Goal: Task Accomplishment & Management: Use online tool/utility

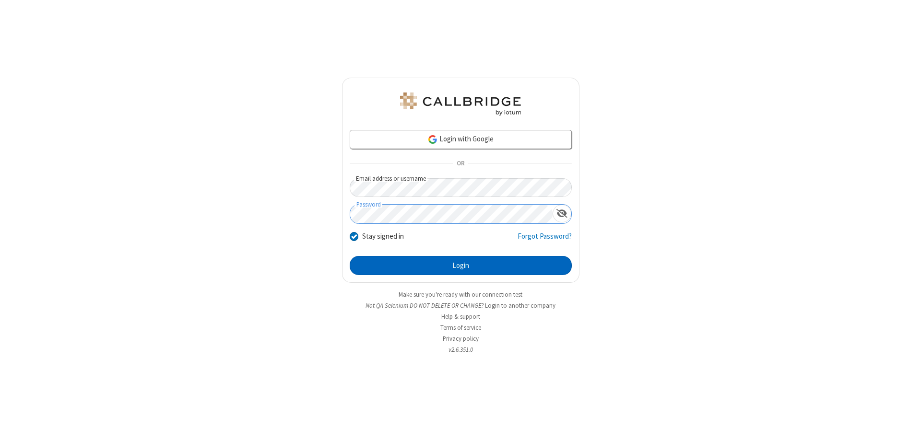
click at [460, 266] on button "Login" at bounding box center [461, 265] width 222 height 19
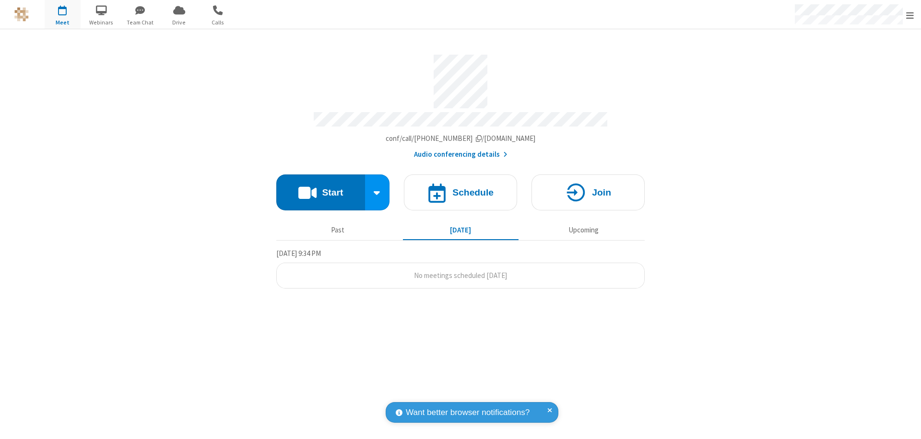
click at [320, 188] on button "Start" at bounding box center [320, 193] width 89 height 36
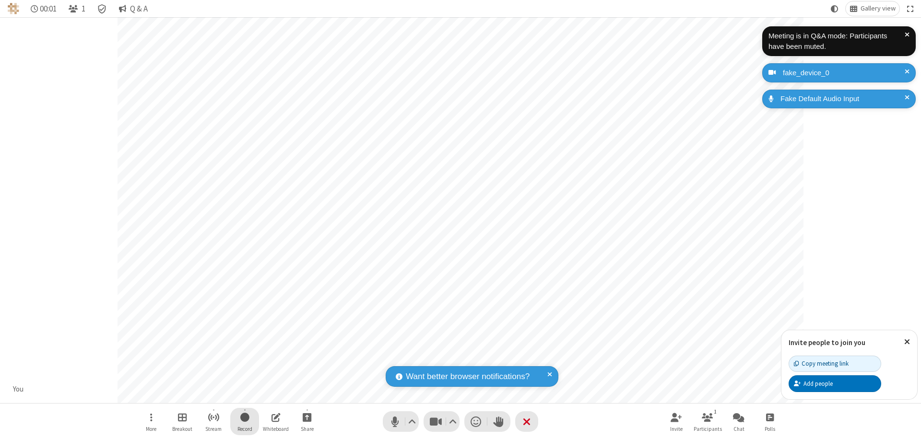
click at [245, 421] on span "Start recording" at bounding box center [244, 417] width 9 height 12
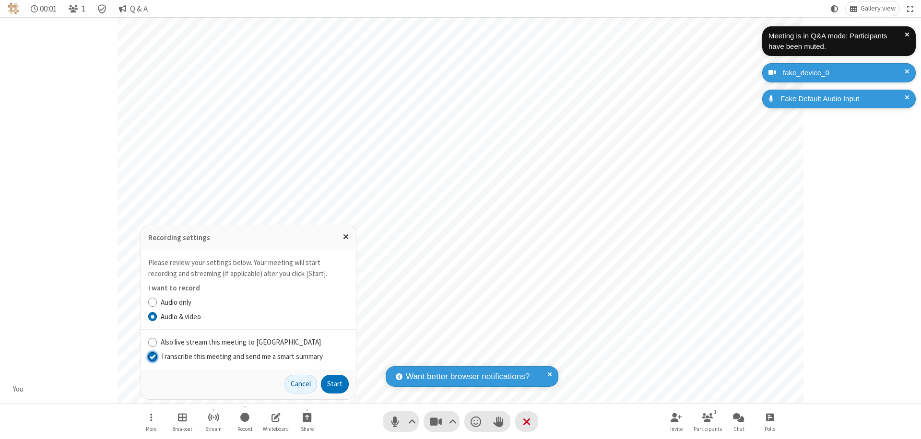
click at [152, 356] on input "Transcribe this meeting and send me a smart summary" at bounding box center [152, 356] width 9 height 10
click at [335, 384] on button "Start" at bounding box center [335, 384] width 28 height 19
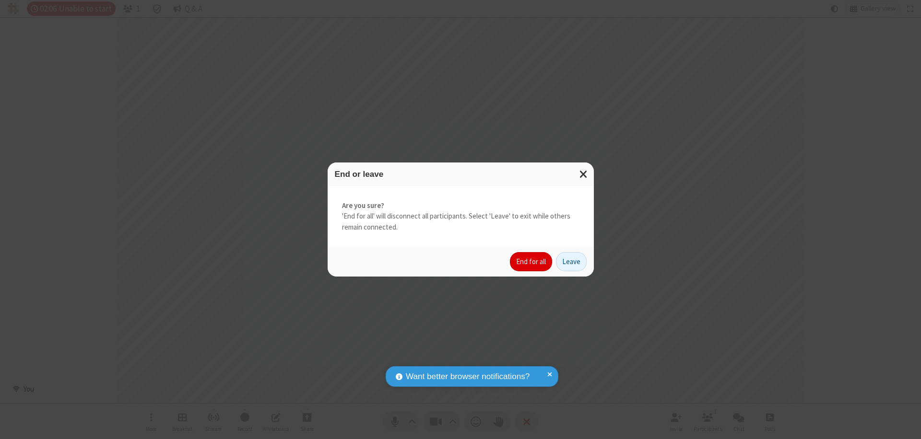
click at [531, 262] on button "End for all" at bounding box center [531, 261] width 42 height 19
